Goal: Book appointment/travel/reservation

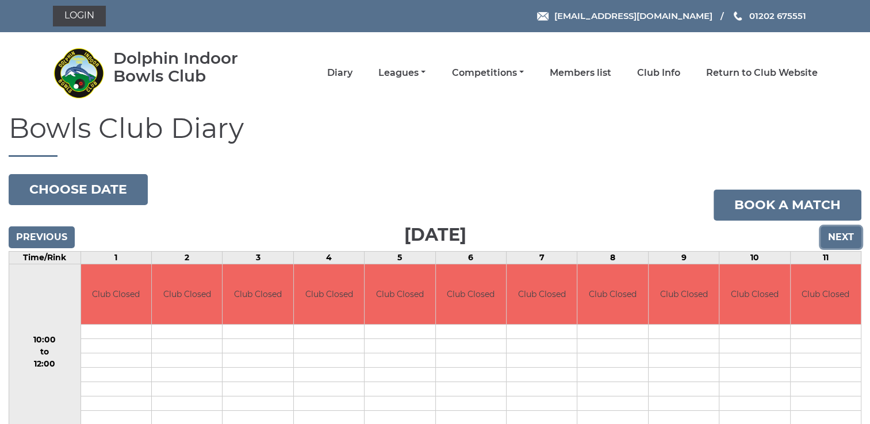
click at [842, 239] on input "Next" at bounding box center [841, 238] width 41 height 22
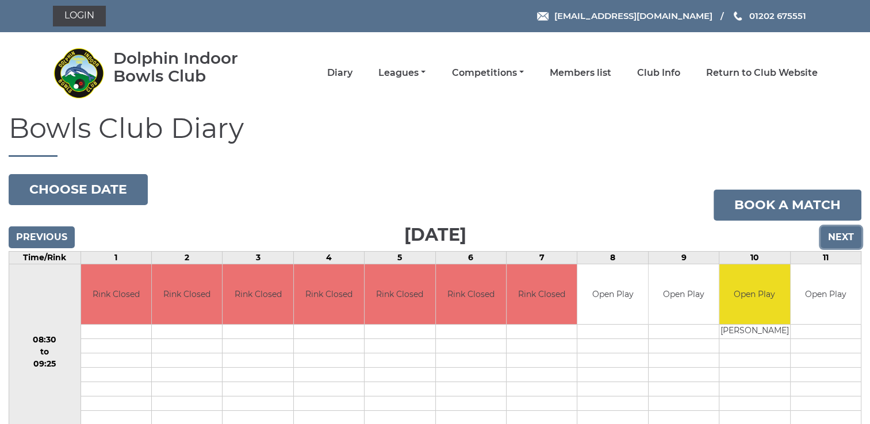
click at [841, 239] on input "Next" at bounding box center [841, 238] width 41 height 22
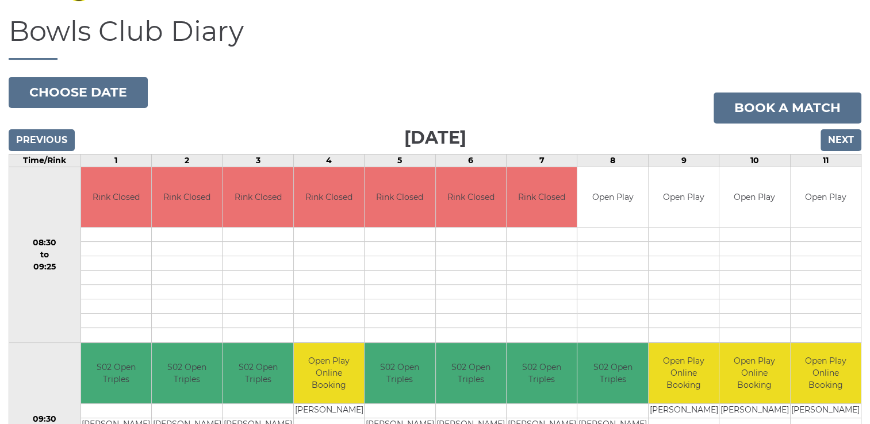
scroll to position [91, 0]
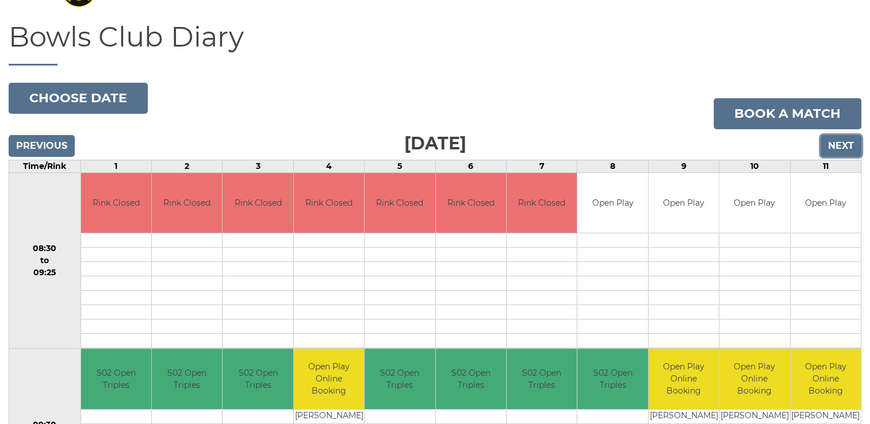
click at [840, 144] on input "Next" at bounding box center [841, 146] width 41 height 22
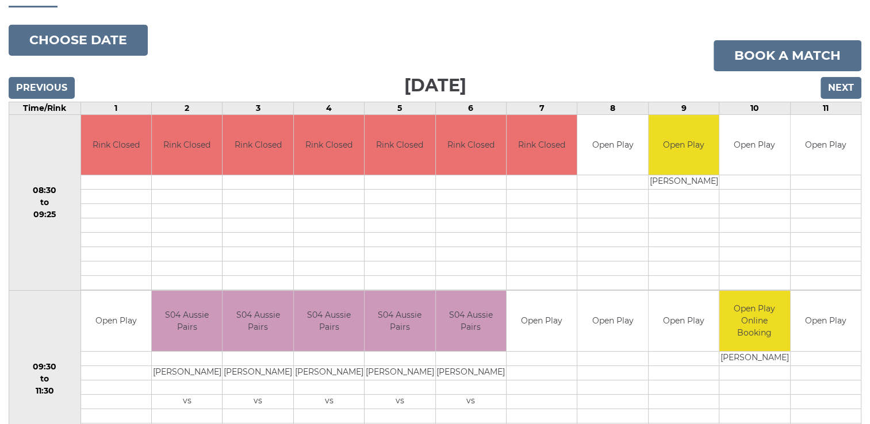
scroll to position [148, 0]
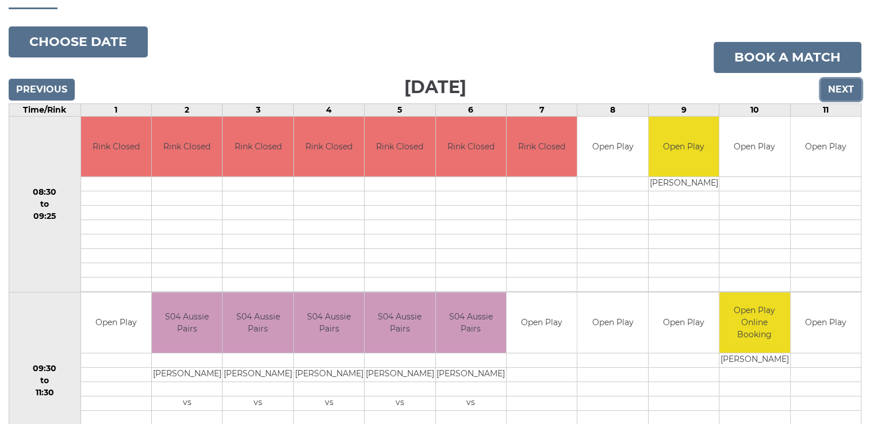
click at [835, 91] on input "Next" at bounding box center [841, 90] width 41 height 22
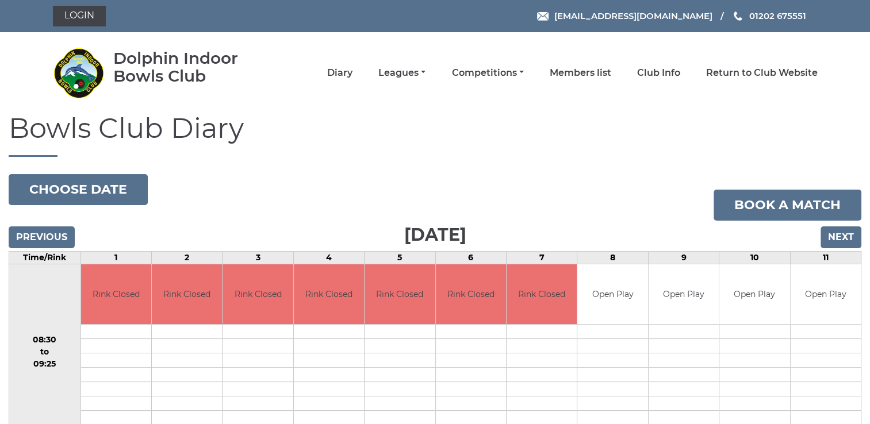
click at [835, 91] on nav "Dolphin Indoor Bowls Club Diary Leagues Club leagues - Winter 2025/2026 Club le…" at bounding box center [435, 72] width 870 height 81
click at [837, 239] on input "Next" at bounding box center [841, 238] width 41 height 22
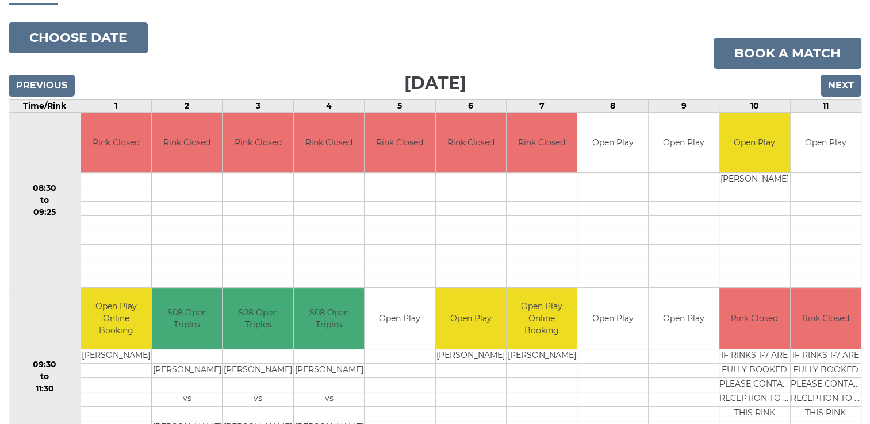
scroll to position [150, 0]
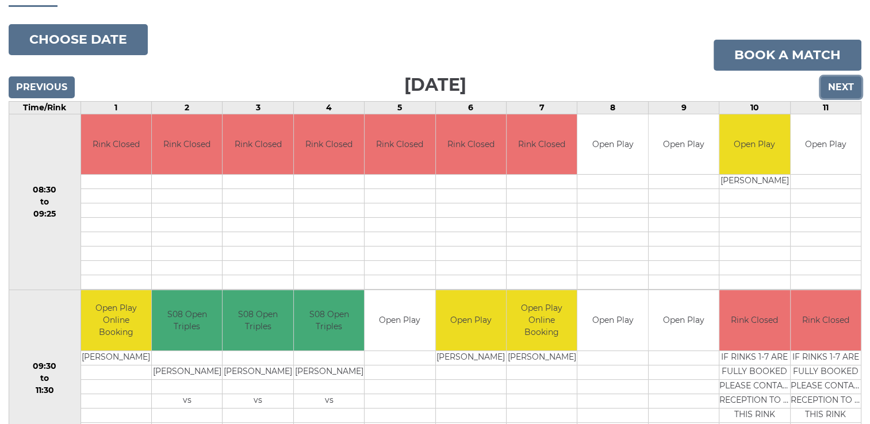
click at [834, 89] on input "Next" at bounding box center [841, 87] width 41 height 22
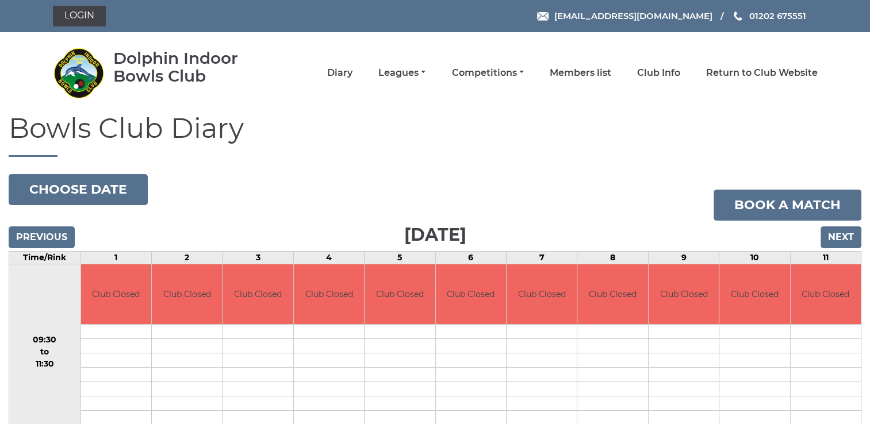
click at [834, 89] on nav "Dolphin Indoor Bowls Club Diary Leagues Club leagues - Winter 2025/2026 Club le…" at bounding box center [435, 72] width 870 height 81
click at [842, 233] on input "Next" at bounding box center [841, 238] width 41 height 22
click at [845, 236] on input "Next" at bounding box center [841, 238] width 41 height 22
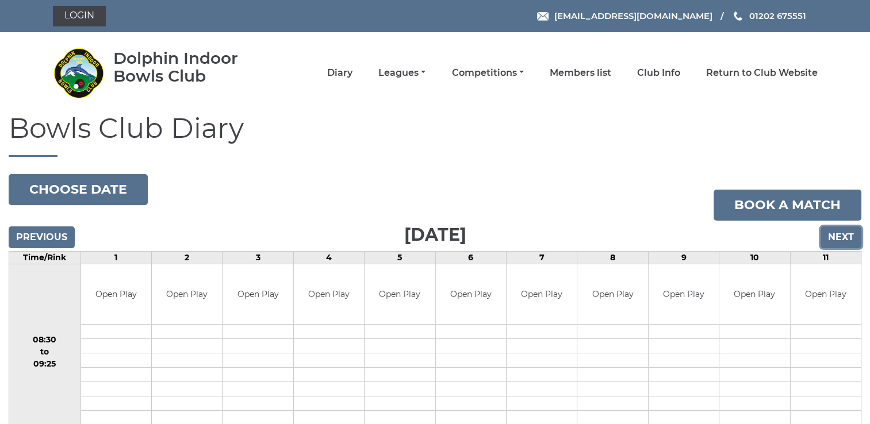
click at [848, 238] on input "Next" at bounding box center [841, 238] width 41 height 22
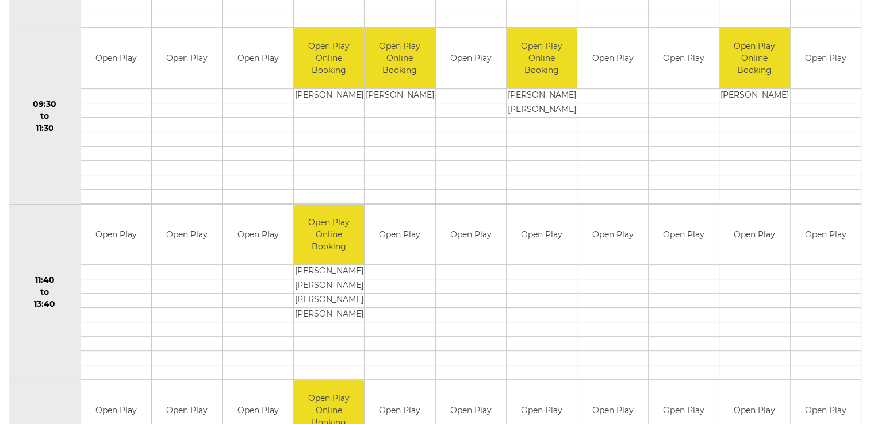
scroll to position [117, 0]
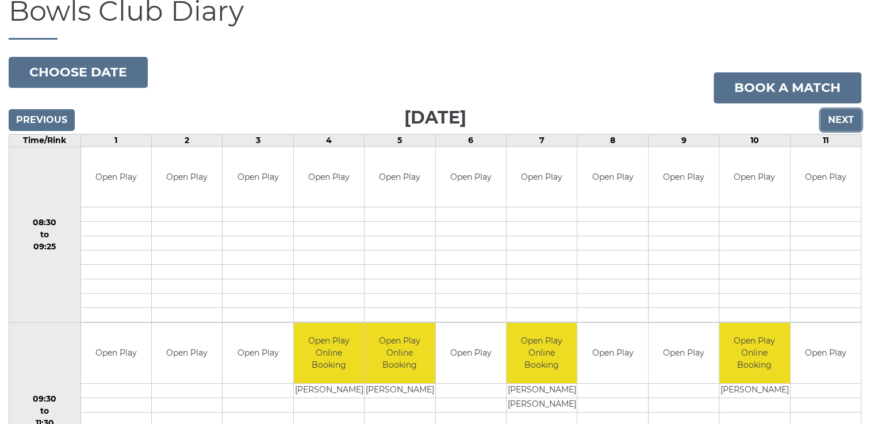
click at [840, 123] on input "Next" at bounding box center [841, 120] width 41 height 22
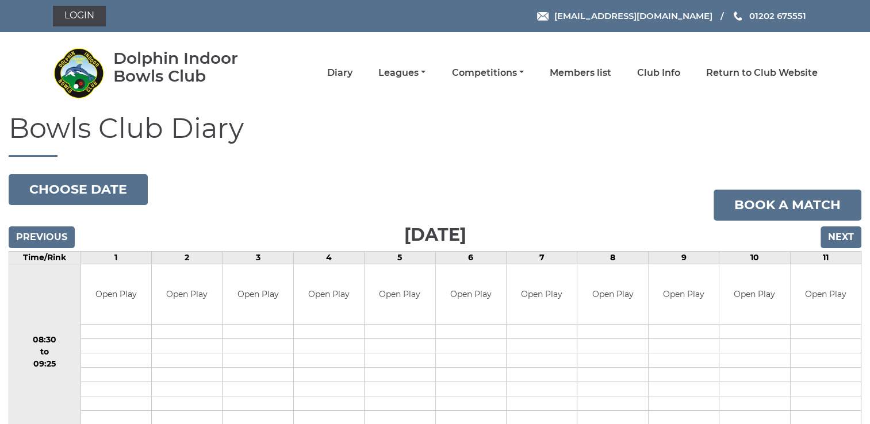
drag, startPoint x: 0, startPoint y: 0, endPoint x: 840, endPoint y: 125, distance: 848.8
click at [840, 125] on h1 "Bowls Club Diary" at bounding box center [435, 135] width 853 height 44
click at [844, 240] on input "Next" at bounding box center [841, 238] width 41 height 22
click at [843, 240] on input "Next" at bounding box center [841, 238] width 41 height 22
